Goal: Information Seeking & Learning: Check status

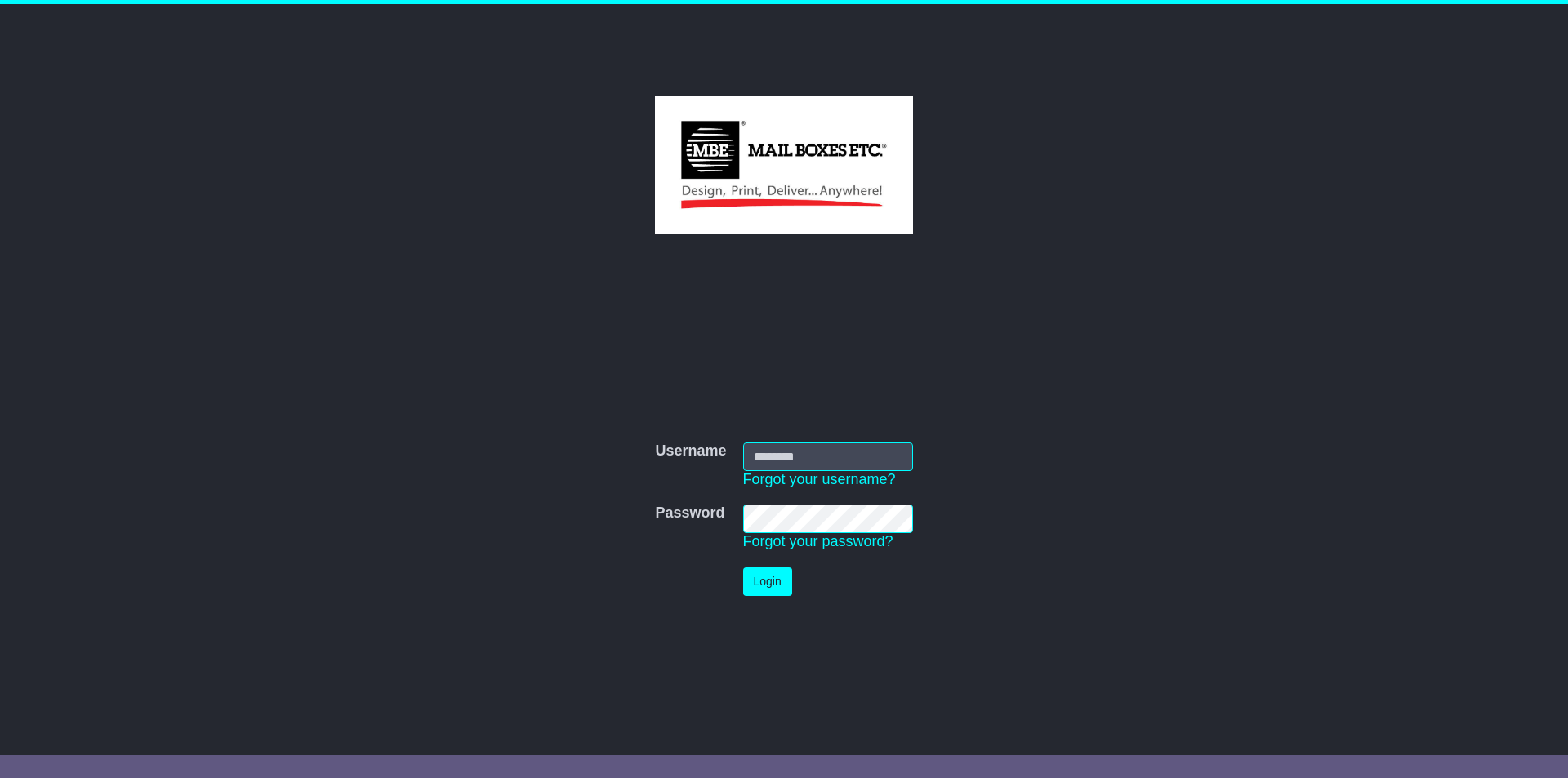
type input "**********"
click at [771, 592] on button "Login" at bounding box center [767, 582] width 49 height 29
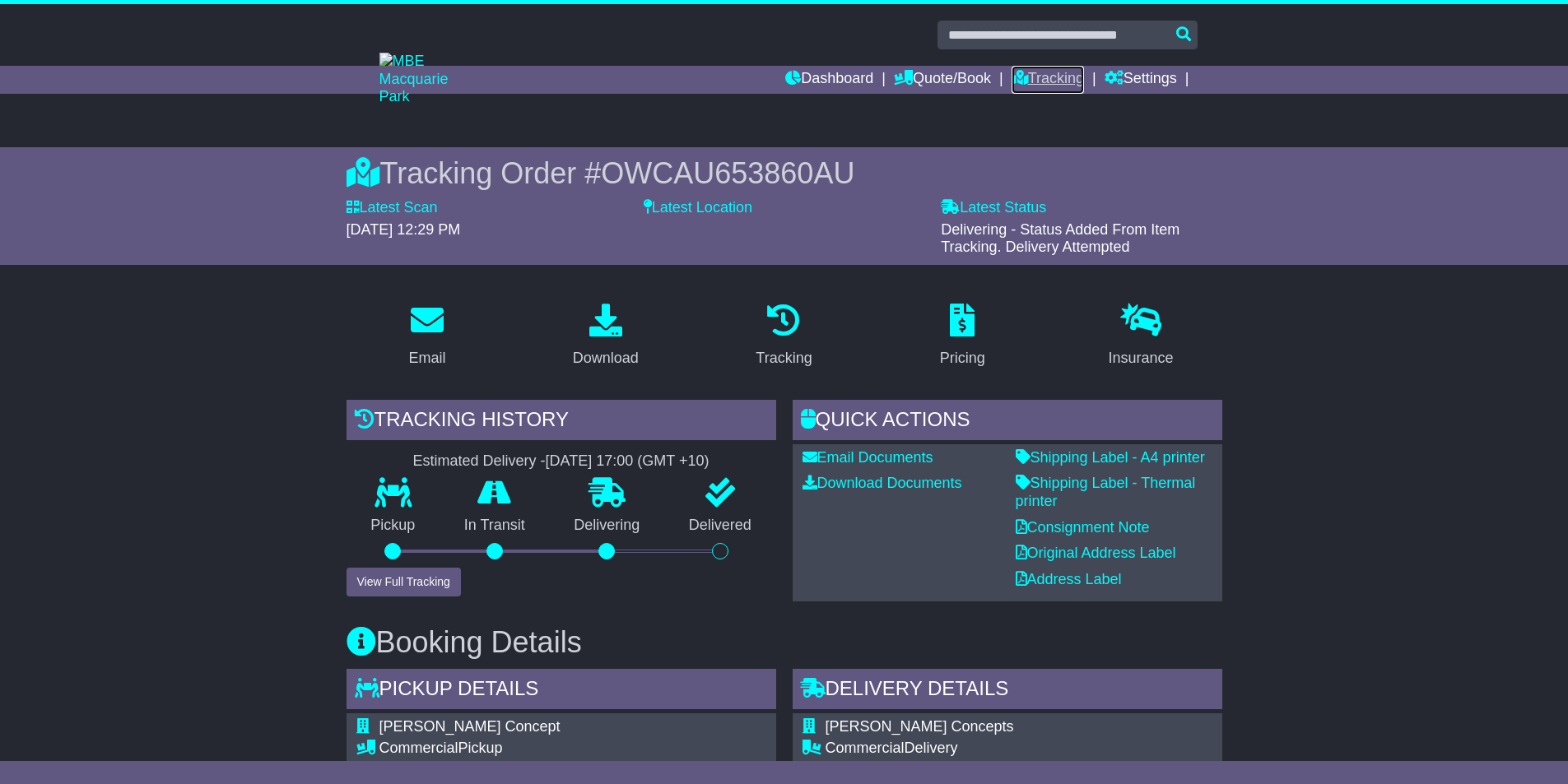
click at [1064, 77] on link "Tracking" at bounding box center [1048, 80] width 72 height 28
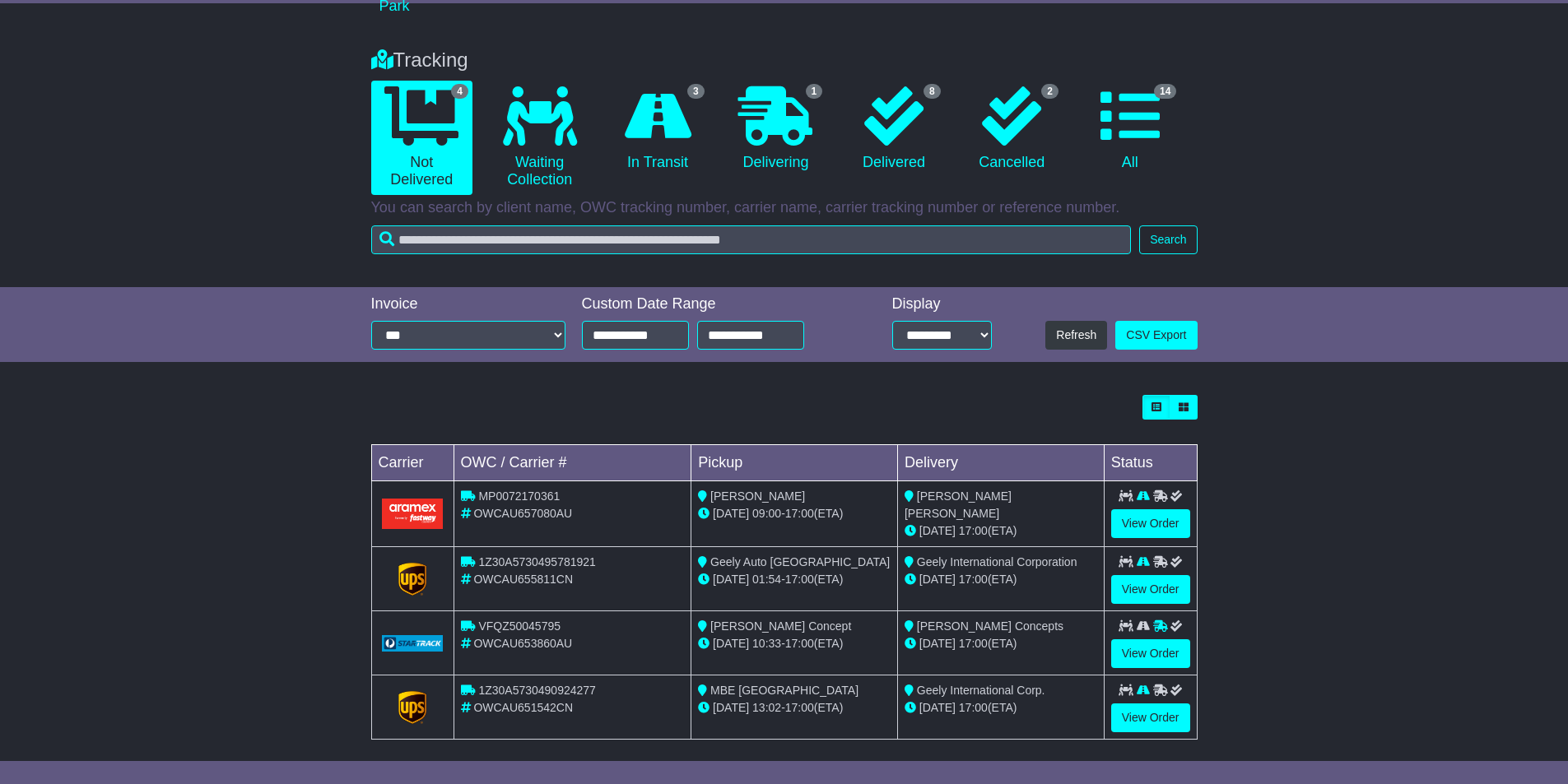
scroll to position [103, 0]
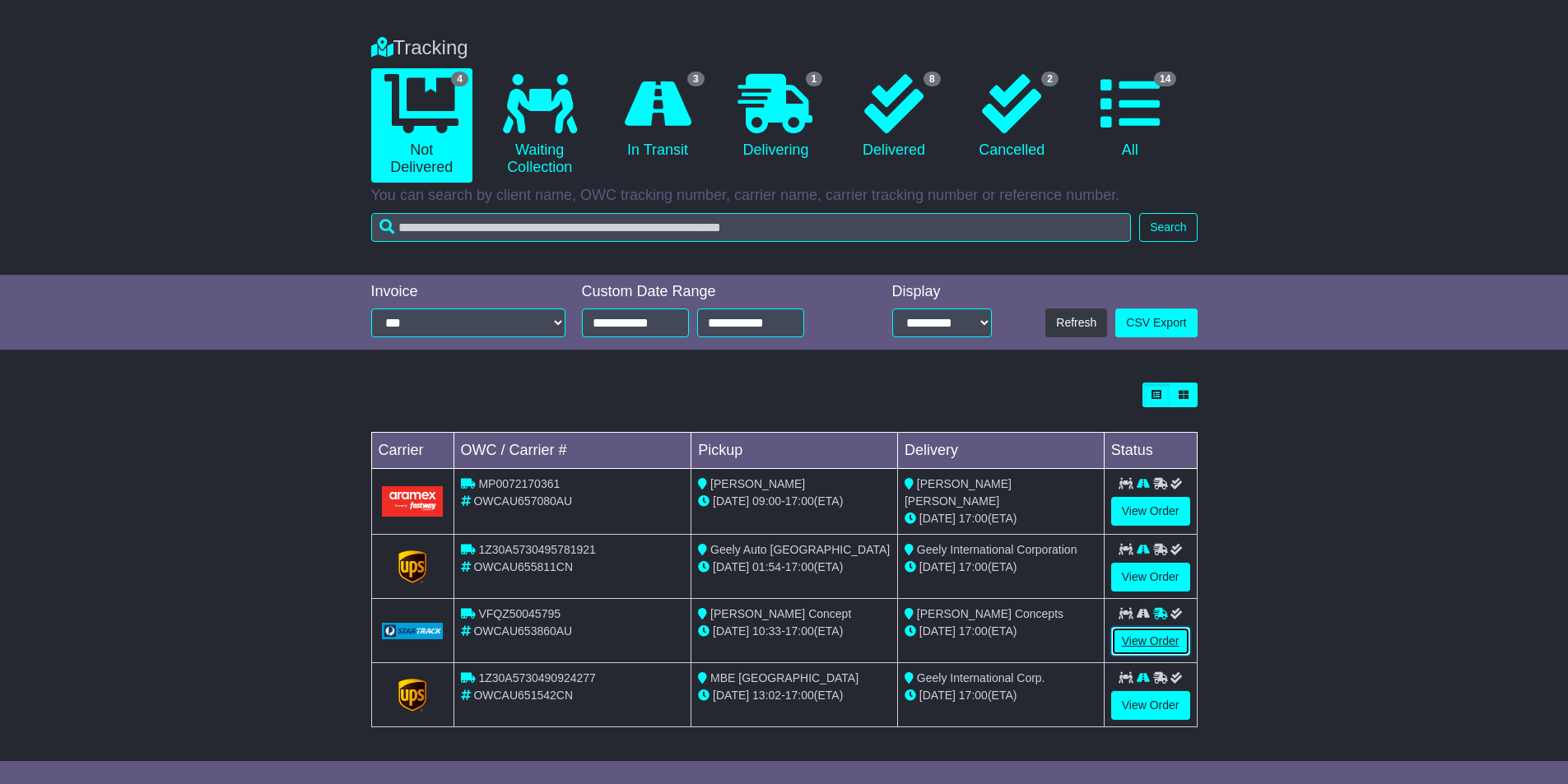
click at [1149, 651] on link "View Order" at bounding box center [1151, 641] width 79 height 29
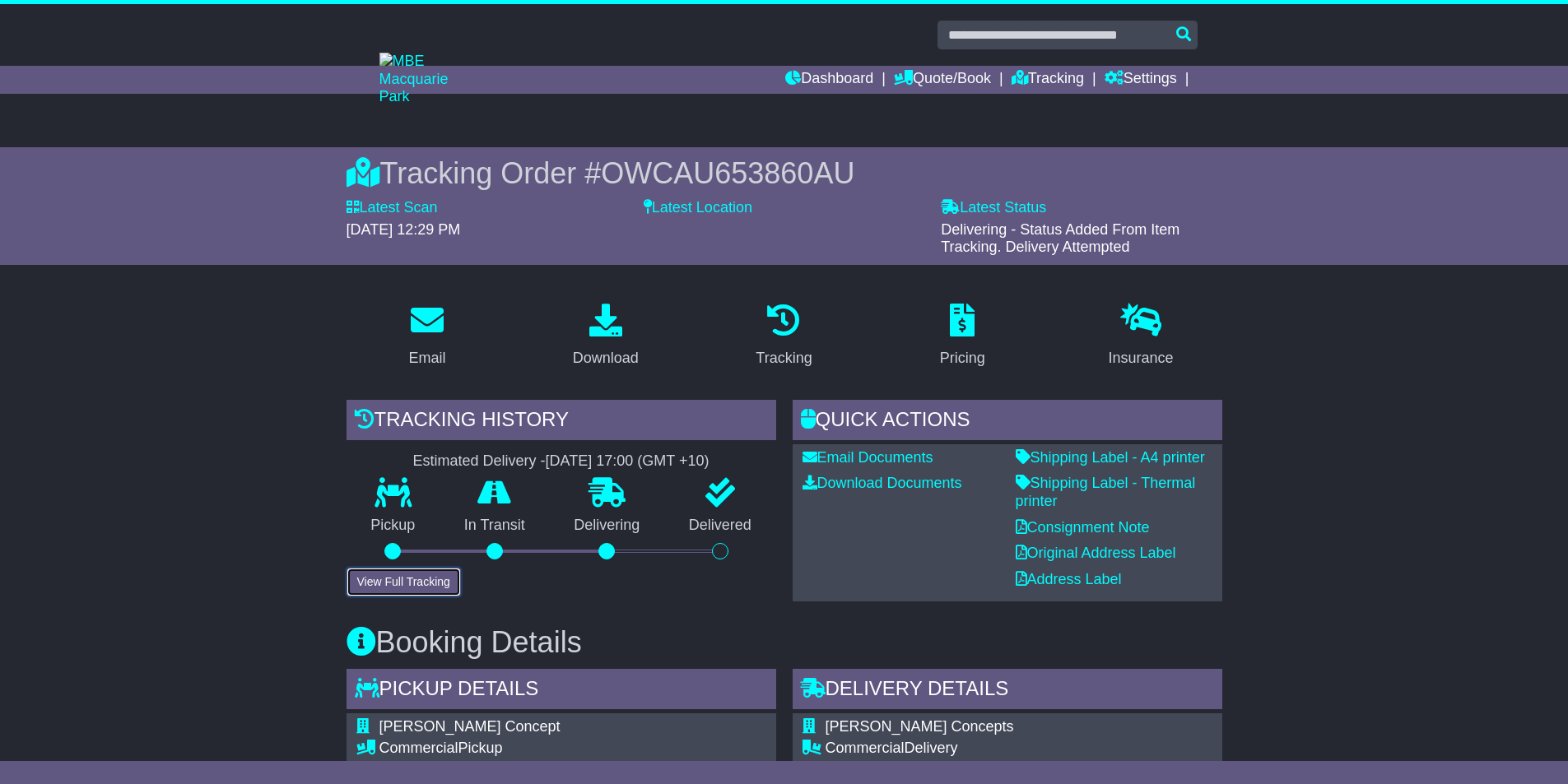
click at [421, 582] on button "View Full Tracking" at bounding box center [404, 582] width 114 height 29
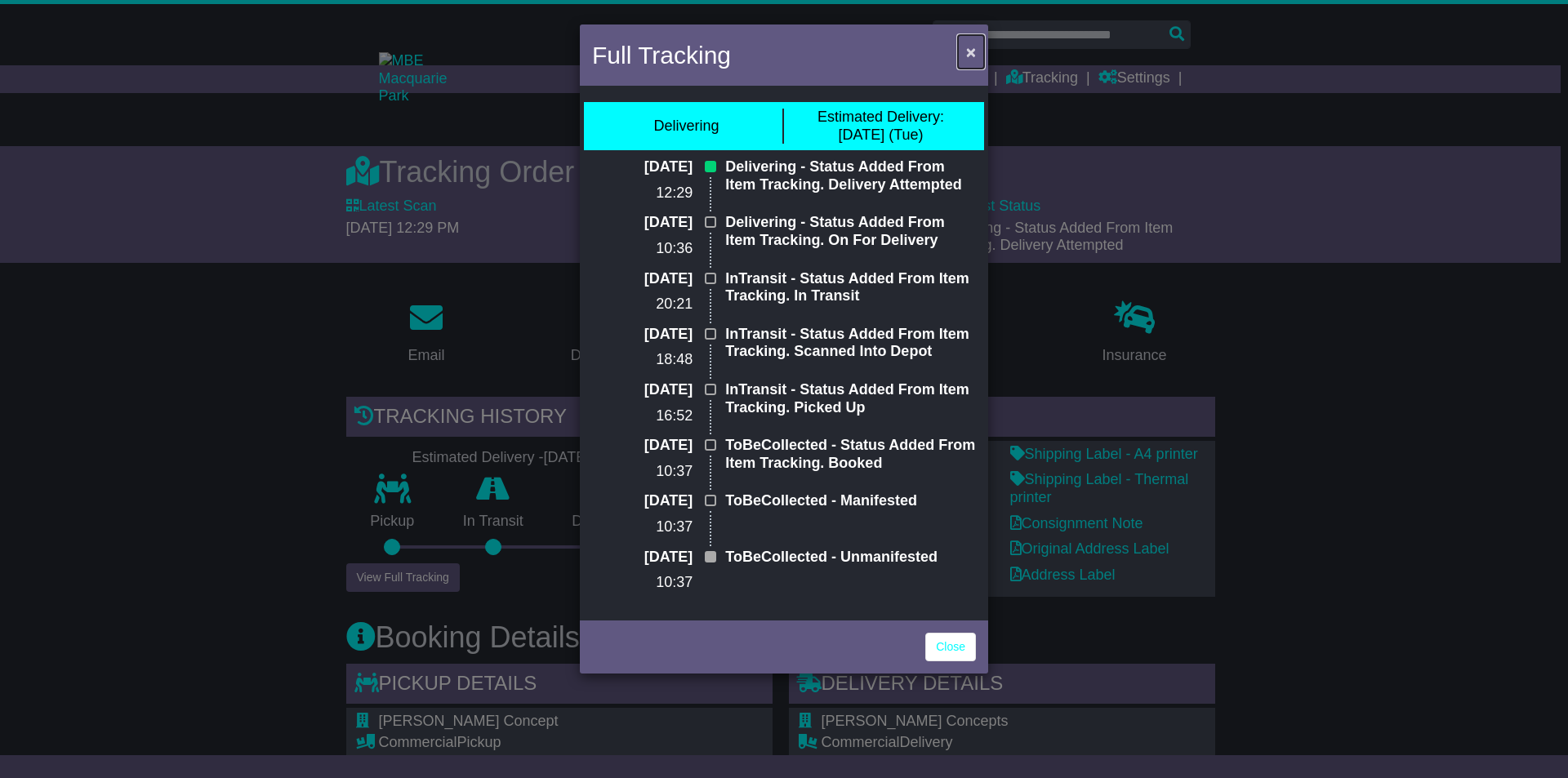
click at [967, 51] on span "×" at bounding box center [971, 52] width 10 height 19
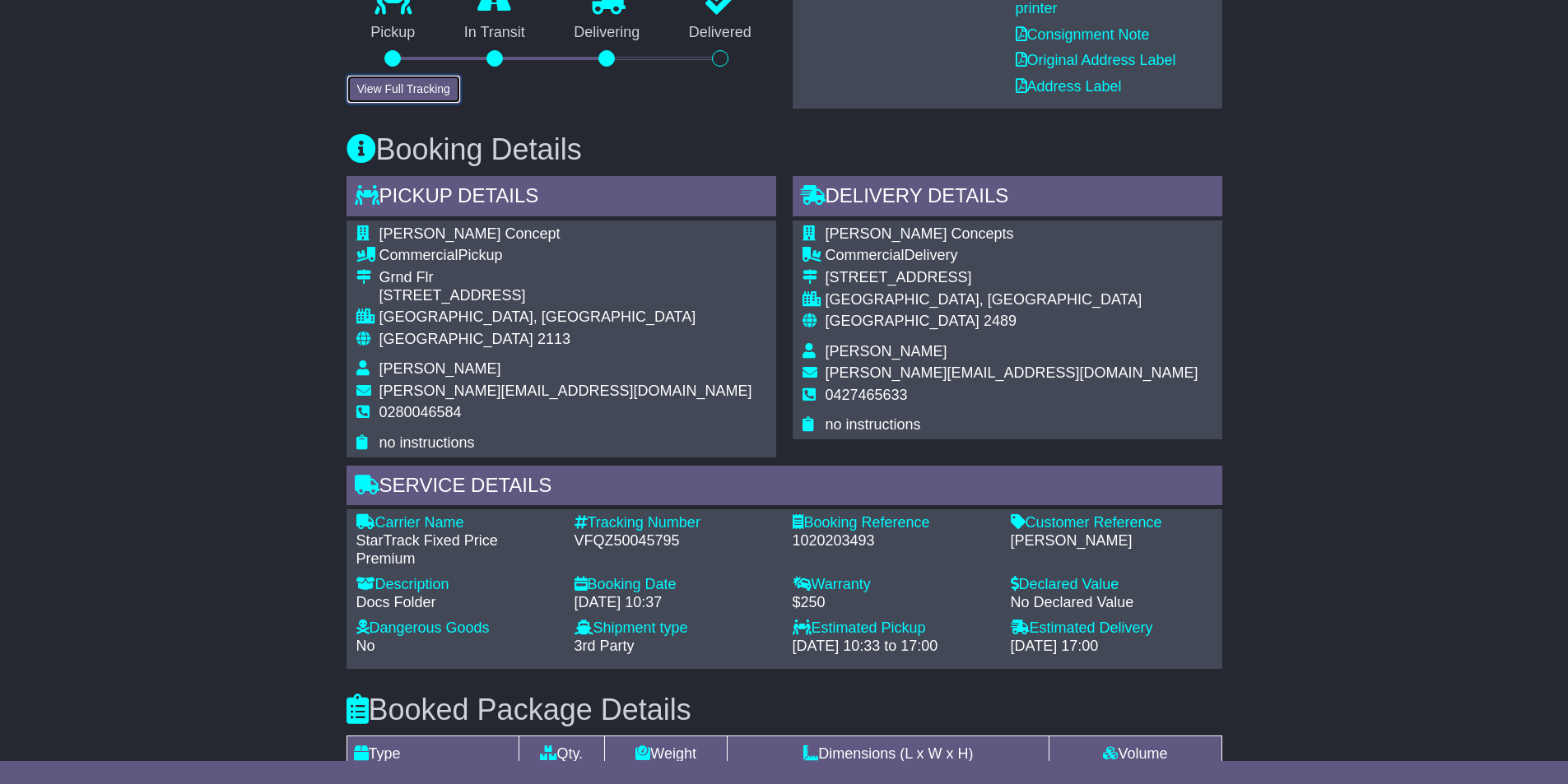
scroll to position [494, 0]
drag, startPoint x: 678, startPoint y: 539, endPoint x: 568, endPoint y: 538, distance: 110.0
click at [568, 538] on div "Tracking Number - VFQZ50045795" at bounding box center [676, 540] width 218 height 54
copy div "VFQZ50045795"
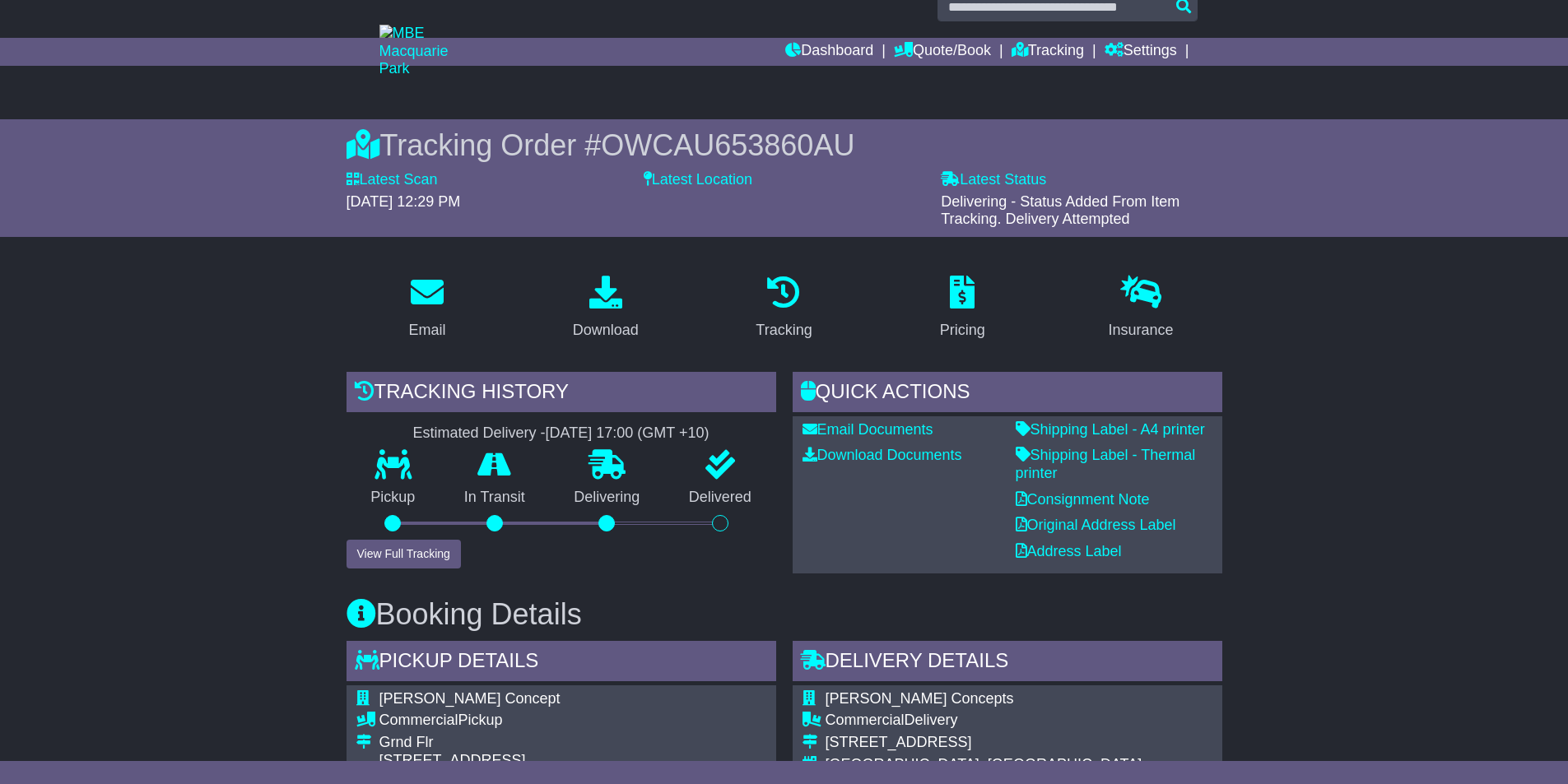
scroll to position [0, 0]
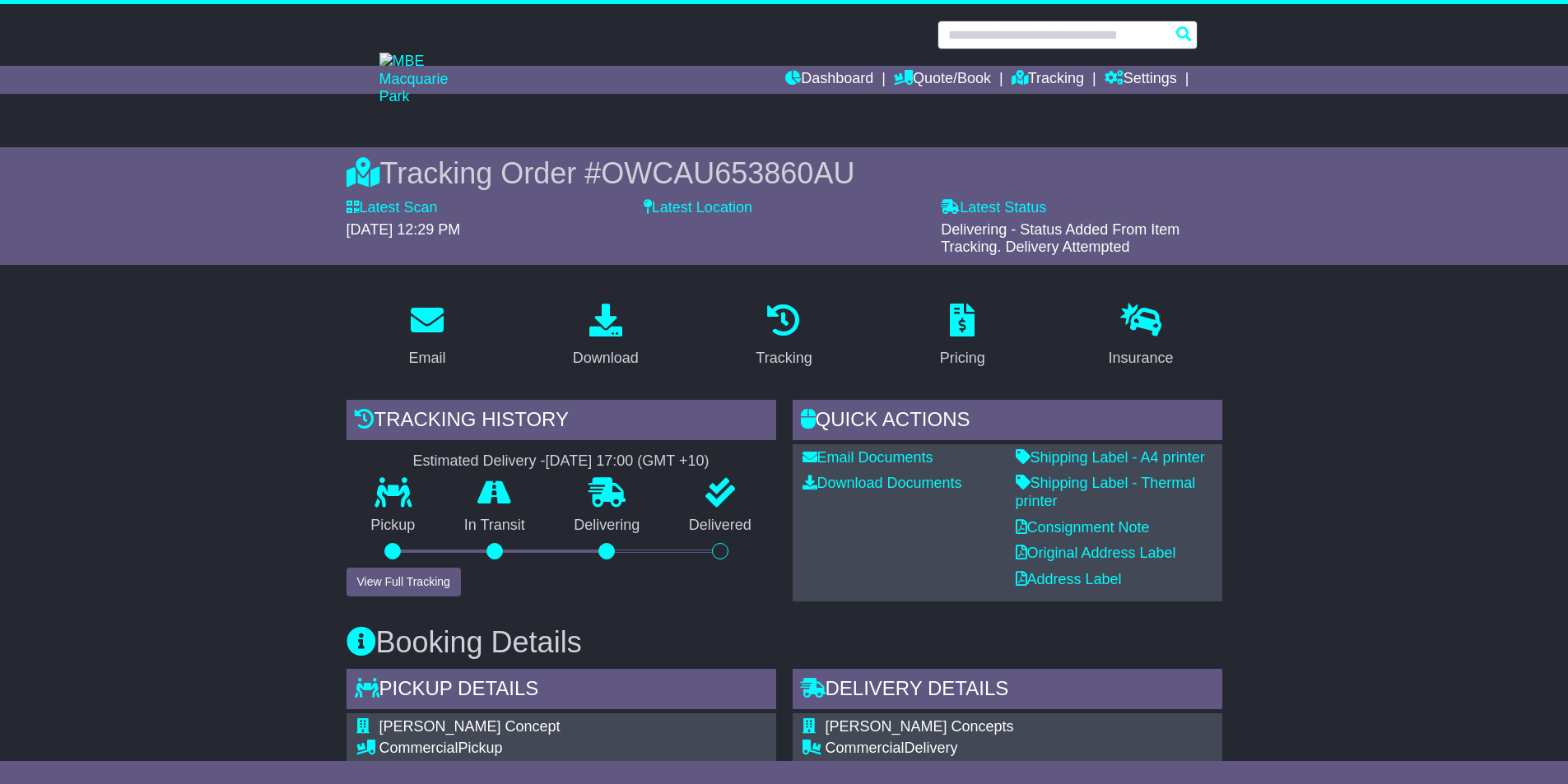
click at [1071, 31] on input "text" at bounding box center [1067, 34] width 260 height 29
paste input "**********"
type input "**********"
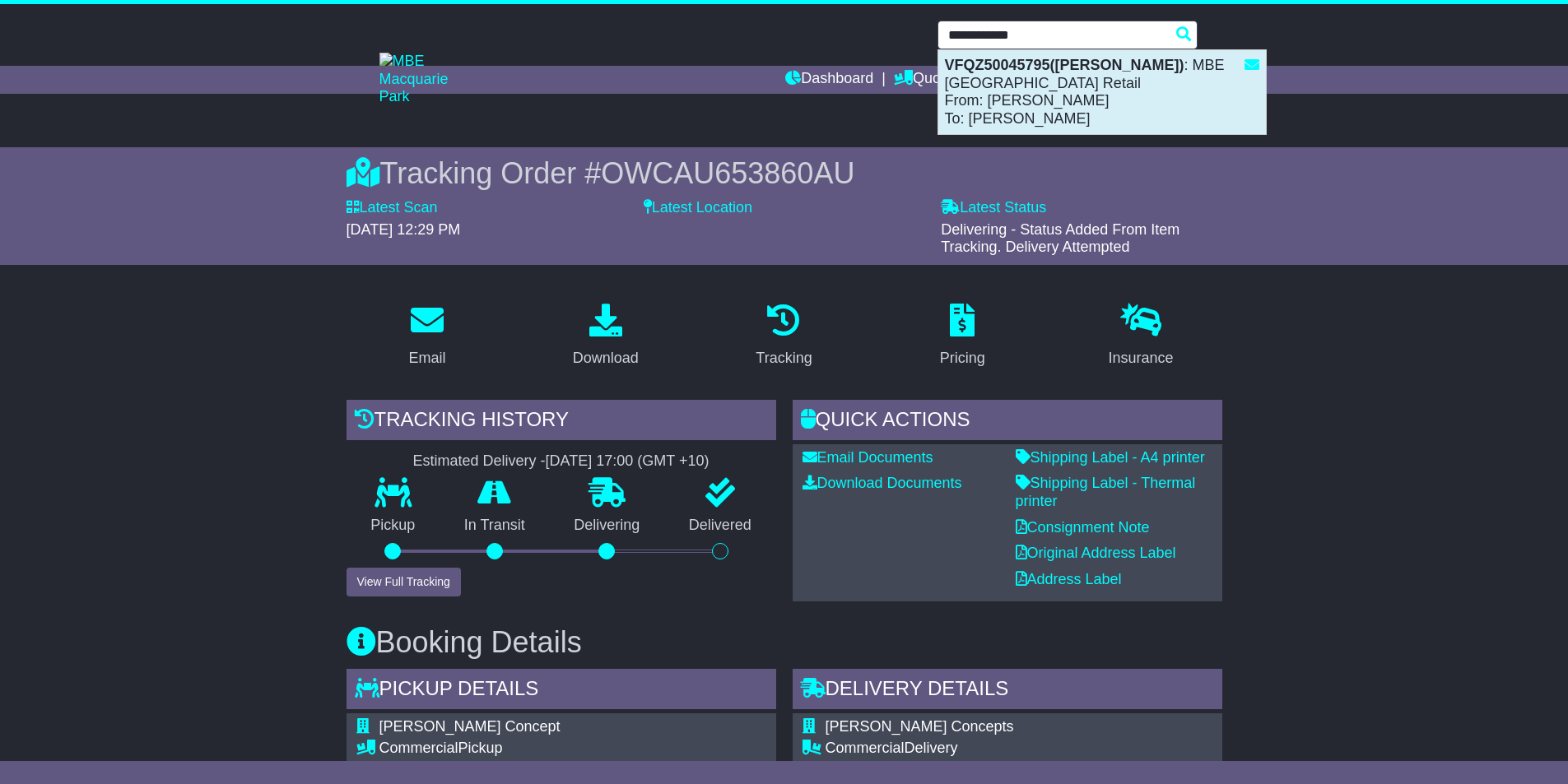
click at [1016, 64] on strong "VFQZ50045795(Hurst)" at bounding box center [1065, 65] width 239 height 17
